Goal: Book appointment/travel/reservation

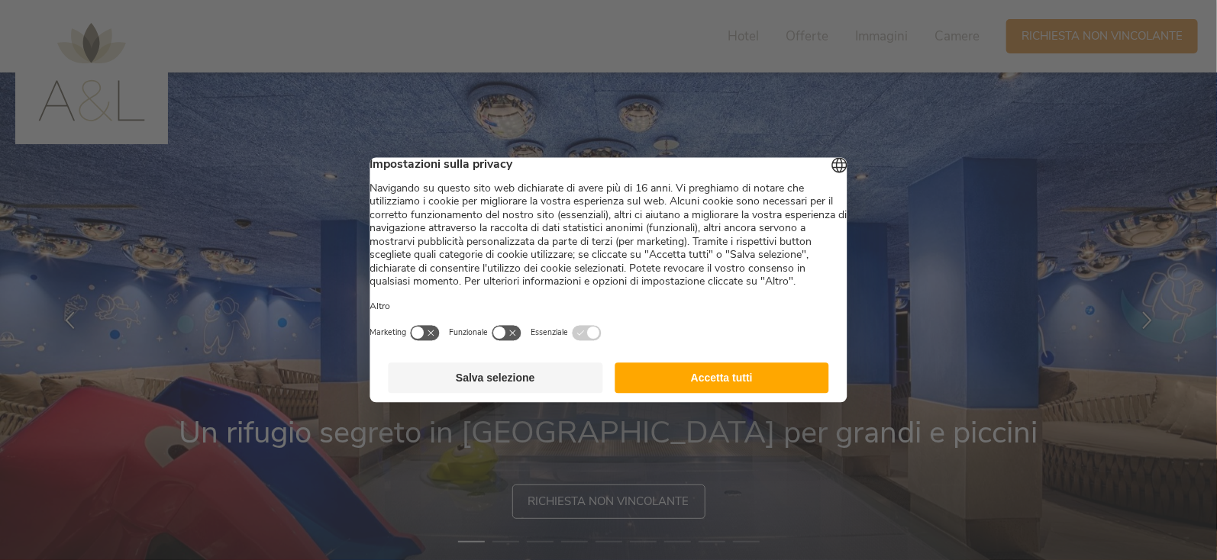
click at [763, 394] on button "Accetta tutti" at bounding box center [721, 378] width 214 height 31
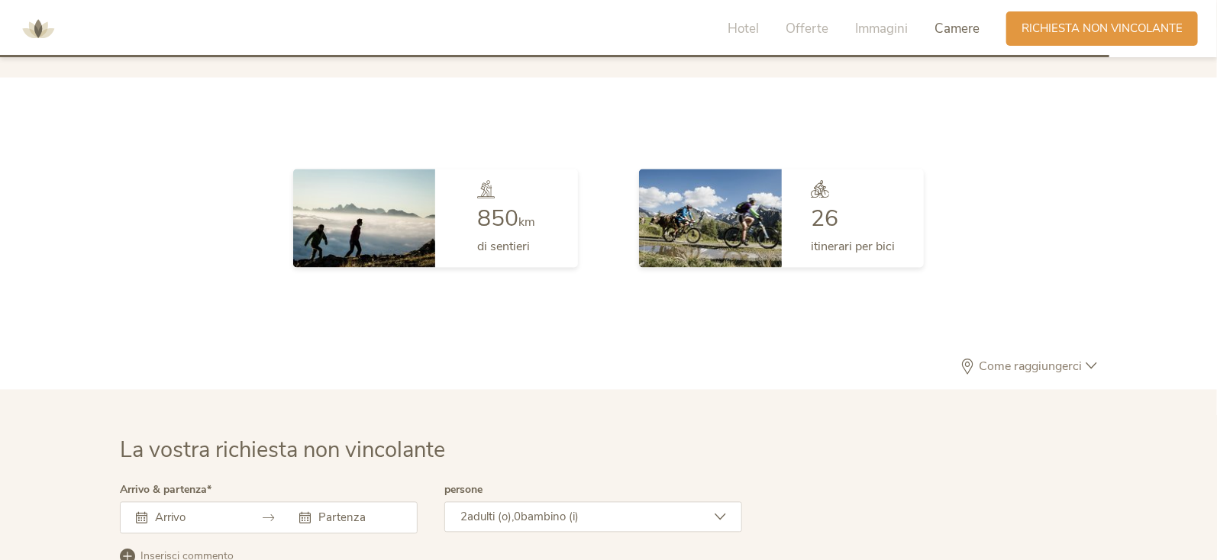
scroll to position [4274, 0]
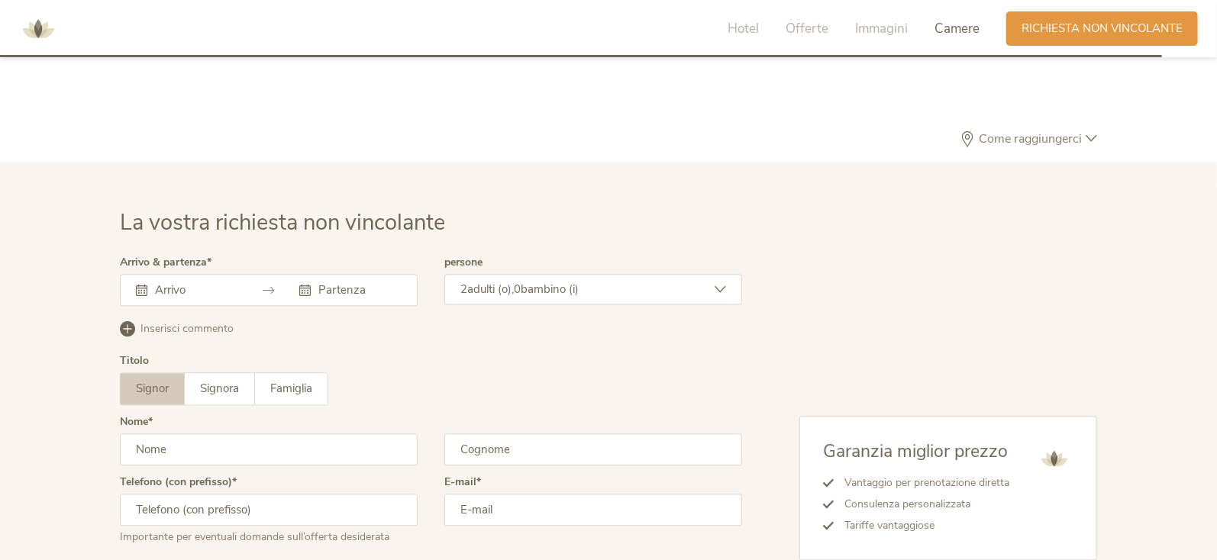
click at [227, 292] on input "text" at bounding box center [194, 289] width 87 height 15
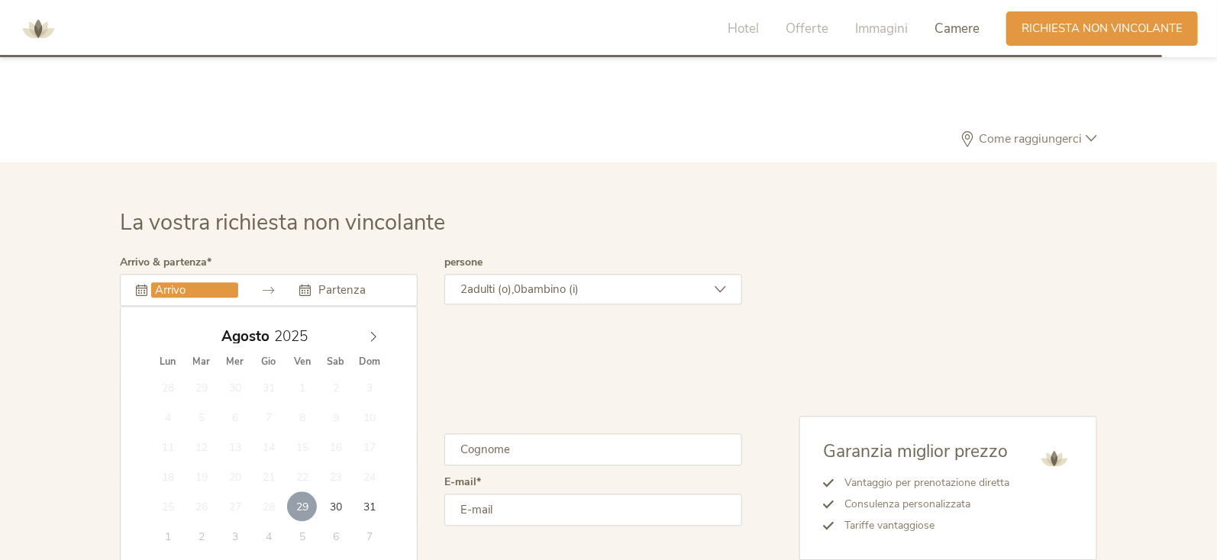
type input "[DATE]"
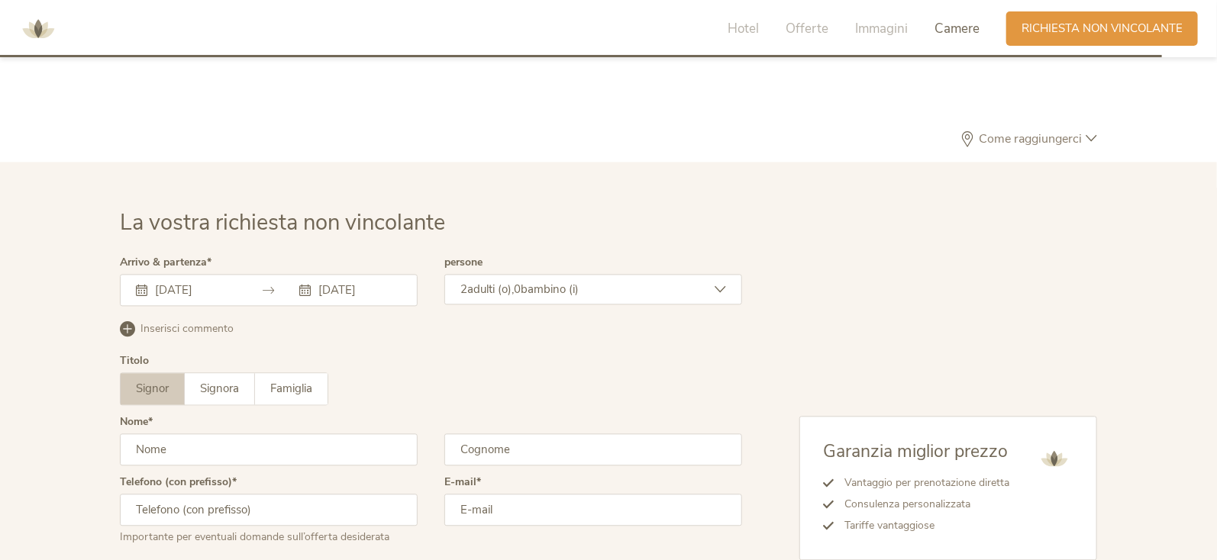
click at [599, 293] on div "2 adulti (o), 0 bambino (i)" at bounding box center [593, 289] width 298 height 31
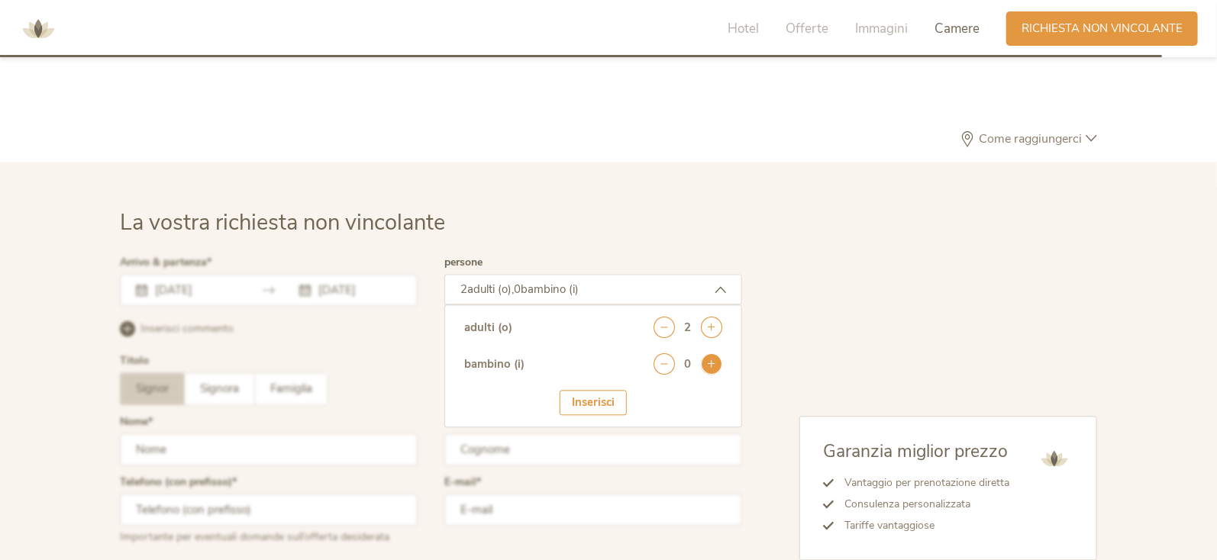
click at [713, 363] on icon at bounding box center [711, 363] width 21 height 21
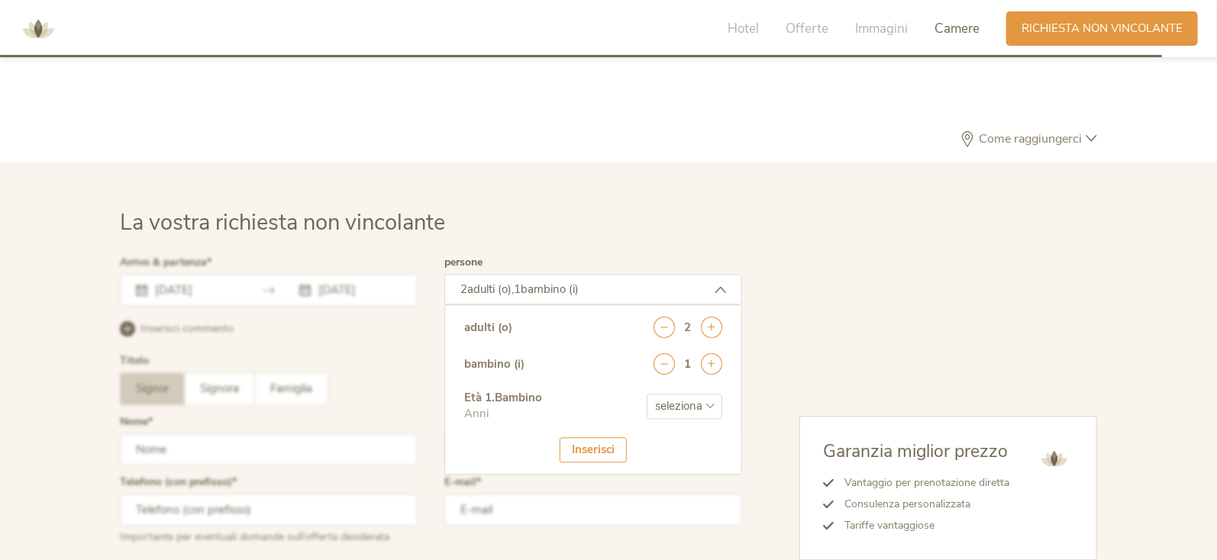
click at [705, 401] on select "seleziona 0 1 2 3 4 5 6 7 8 9 10 11 12 13 14 15 16 17" at bounding box center [685, 406] width 76 height 25
select select "4"
click at [647, 394] on select "seleziona 0 1 2 3 4 5 6 7 8 9 10 11 12 13 14 15 16 17" at bounding box center [685, 406] width 76 height 25
click at [596, 448] on div "Inserisci" at bounding box center [593, 449] width 67 height 25
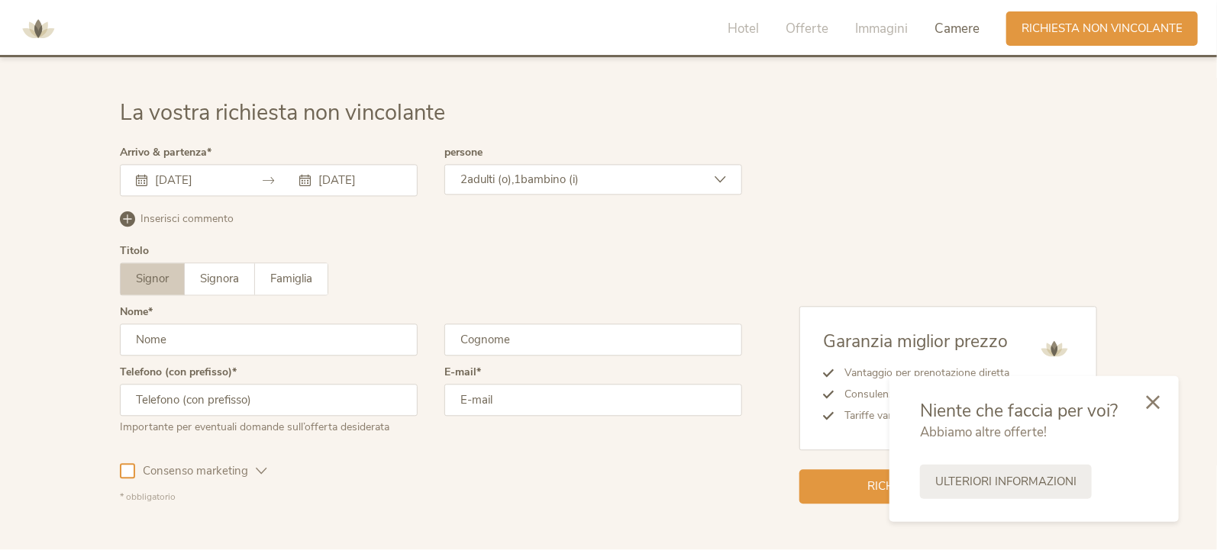
scroll to position [4323, 0]
